Goal: Transaction & Acquisition: Subscribe to service/newsletter

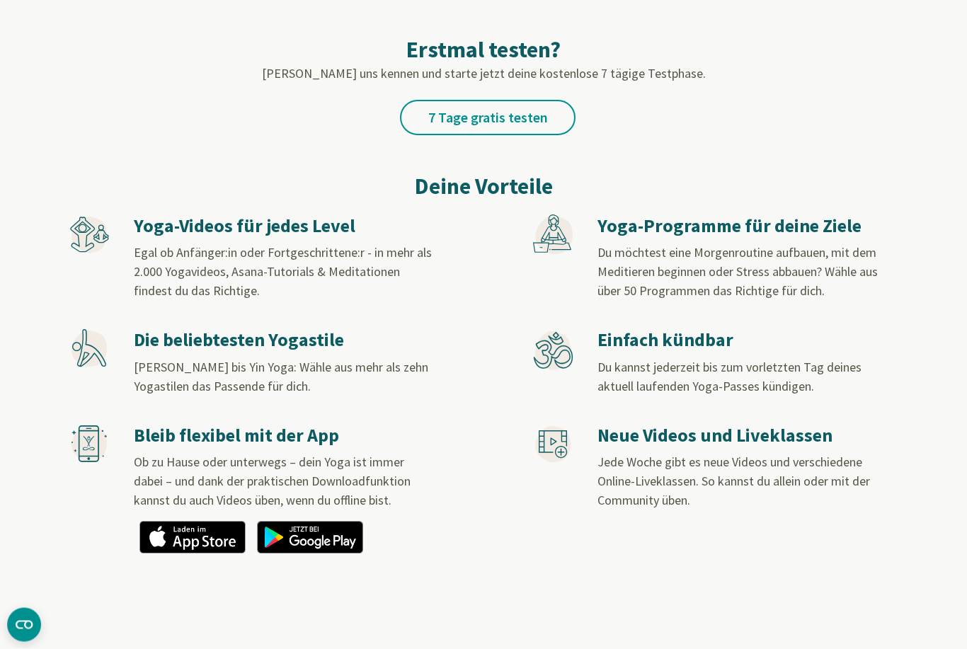
scroll to position [626, 0]
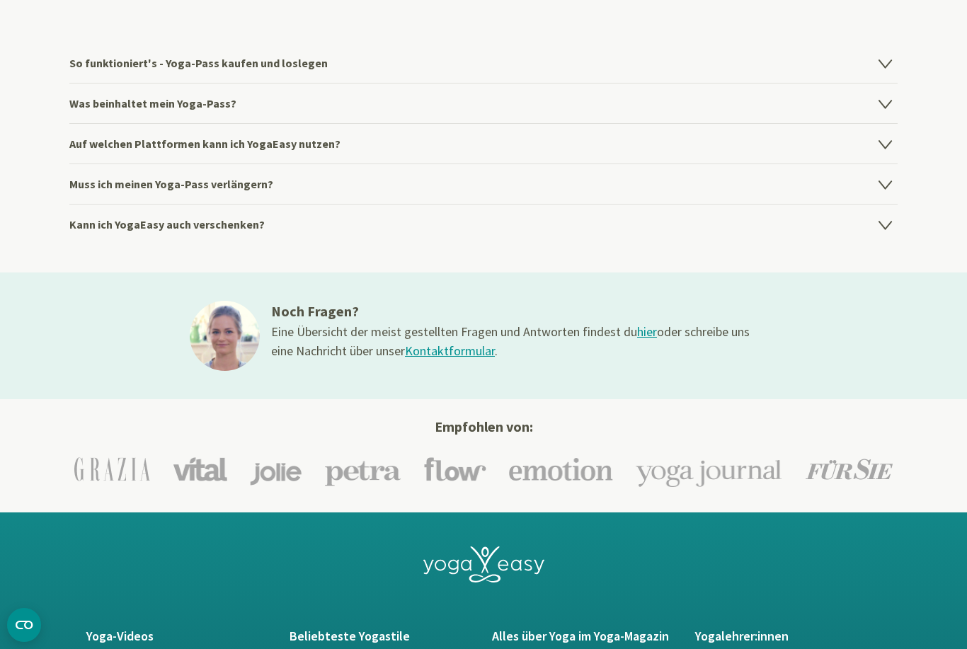
scroll to position [1926, 0]
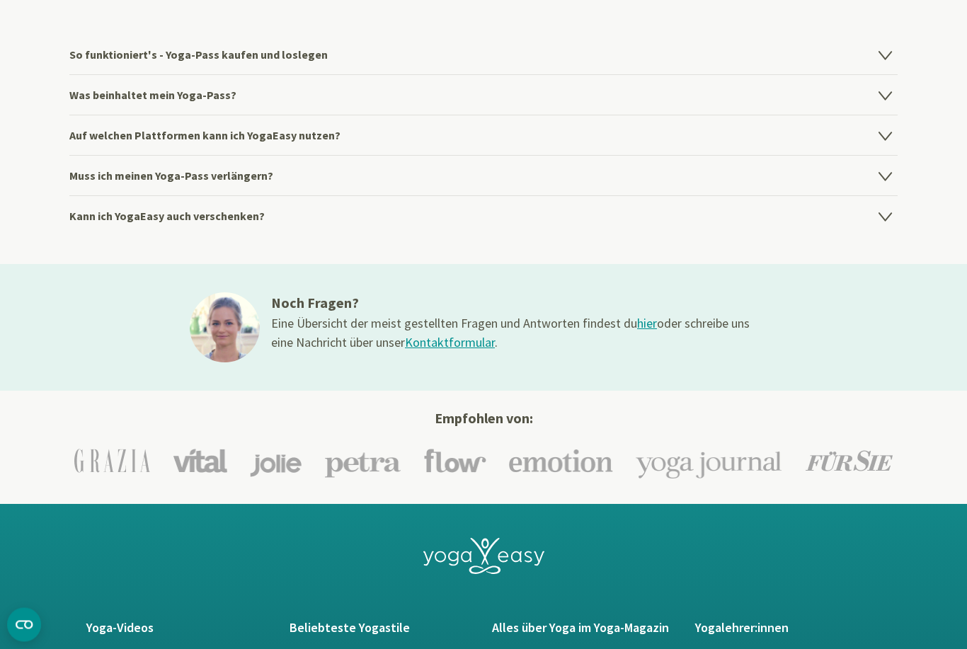
click at [451, 349] on link "Kontaktformular" at bounding box center [450, 343] width 90 height 16
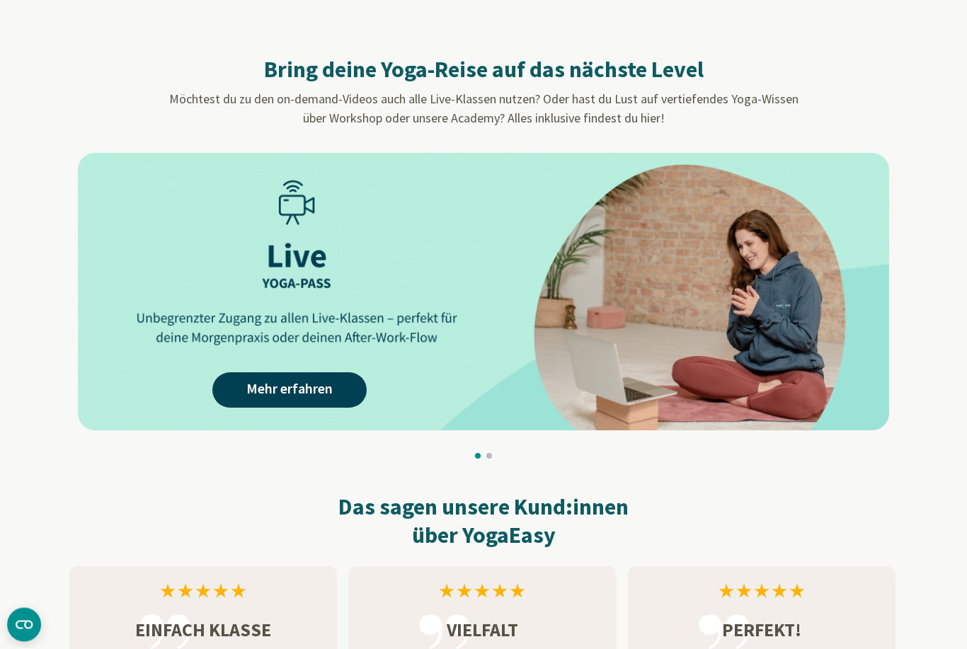
scroll to position [1131, 0]
click at [317, 394] on link "Mehr erfahren" at bounding box center [289, 389] width 154 height 35
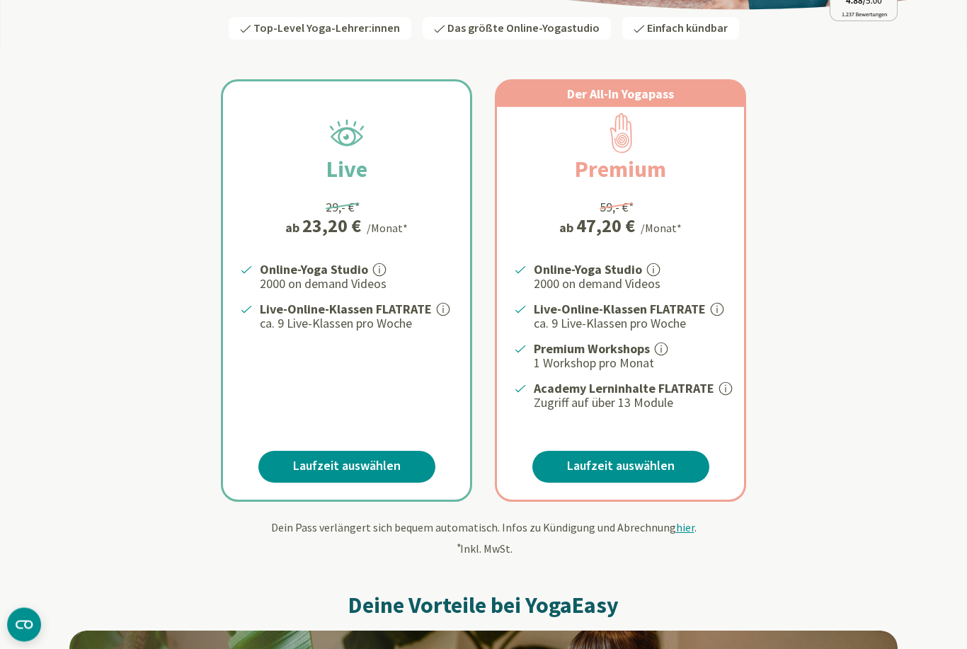
scroll to position [320, 0]
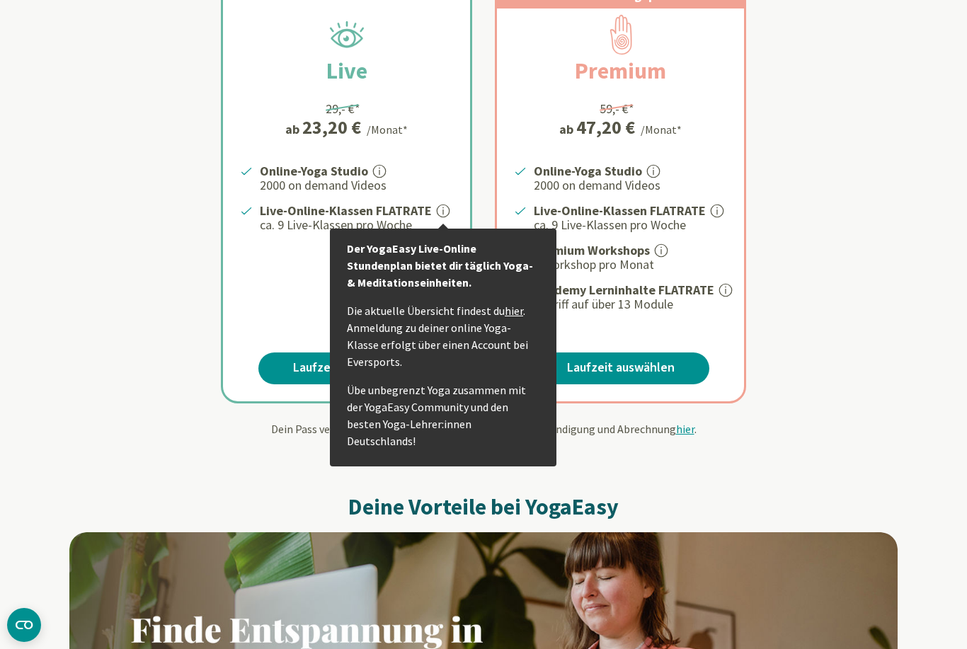
click at [518, 313] on link "hier" at bounding box center [514, 311] width 18 height 14
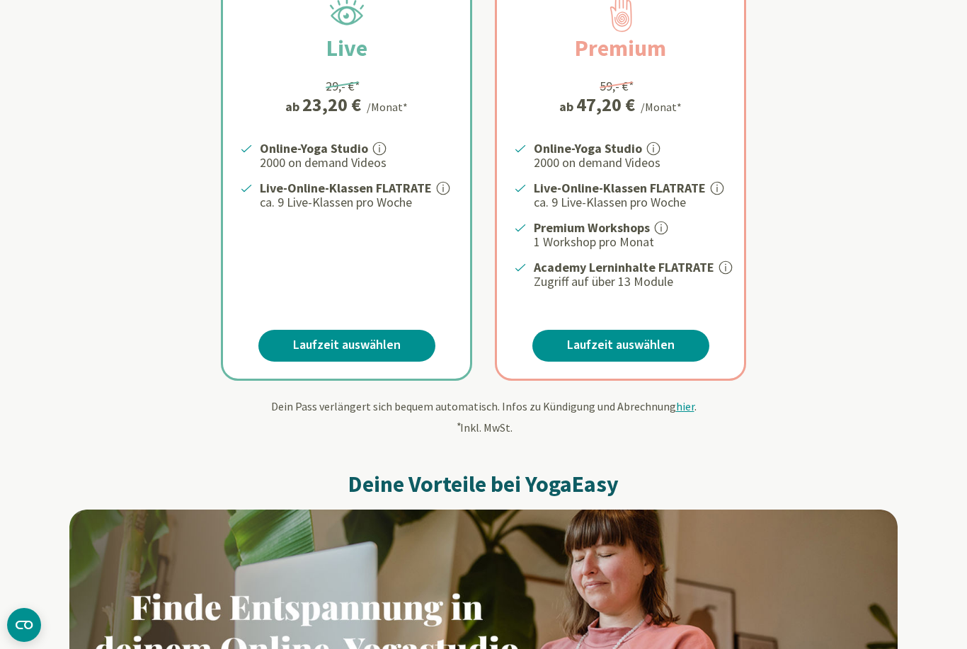
click at [605, 410] on div "Dein Pass verlängert sich bequem automatisch. Infos zu Kündigung und Abrechnung…" at bounding box center [483, 417] width 828 height 38
click at [391, 334] on link "Laufzeit auswählen" at bounding box center [346, 346] width 177 height 32
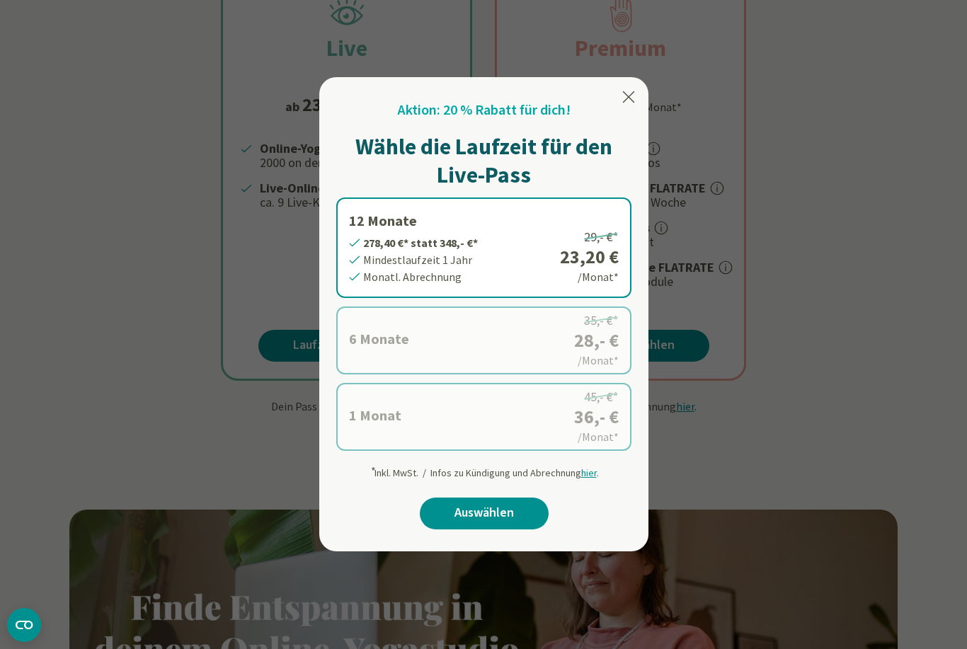
click at [637, 100] on icon at bounding box center [628, 97] width 17 height 17
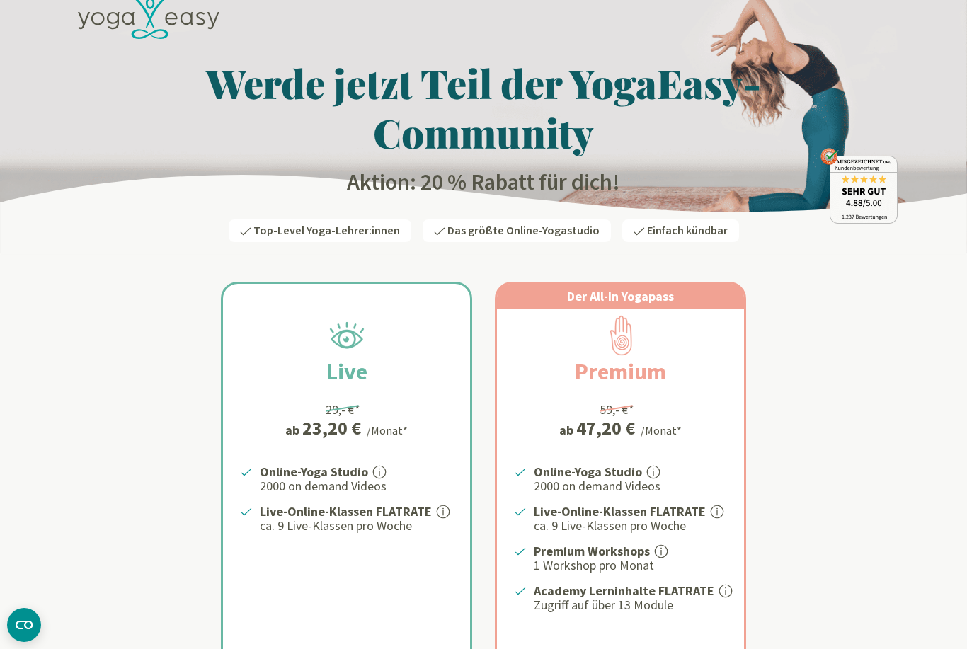
scroll to position [0, 0]
